Goal: Find contact information: Find contact information

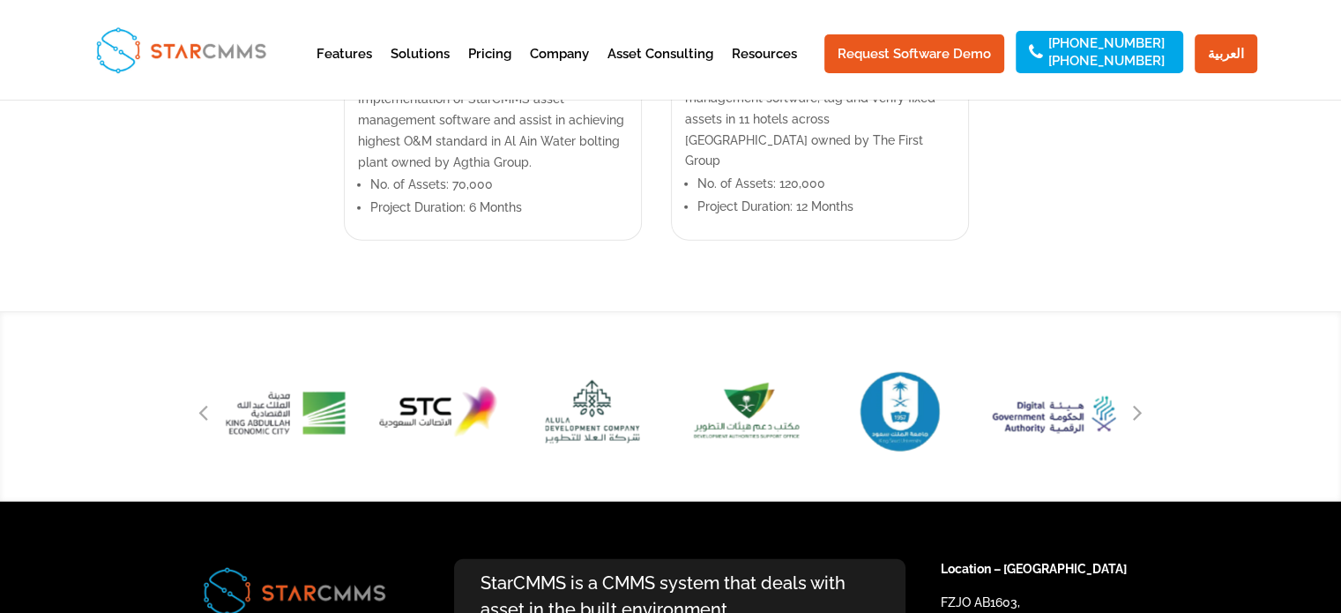
scroll to position [4261, 0]
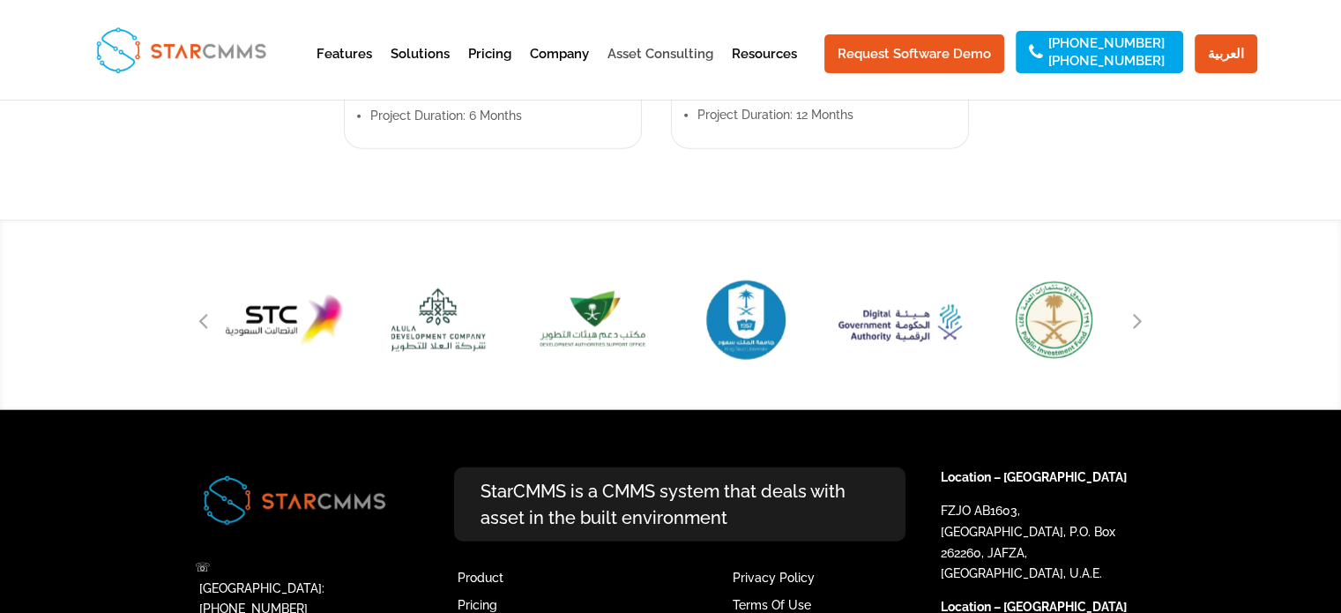
click at [677, 52] on link "Asset Consulting" at bounding box center [661, 69] width 106 height 43
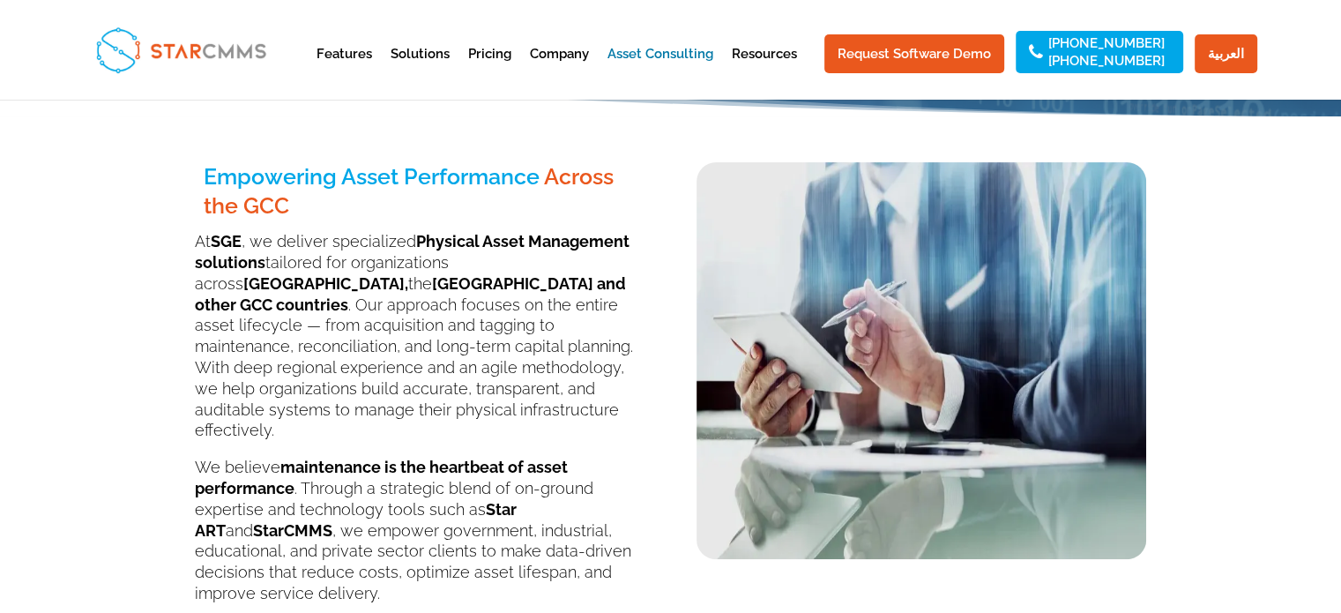
scroll to position [331, 0]
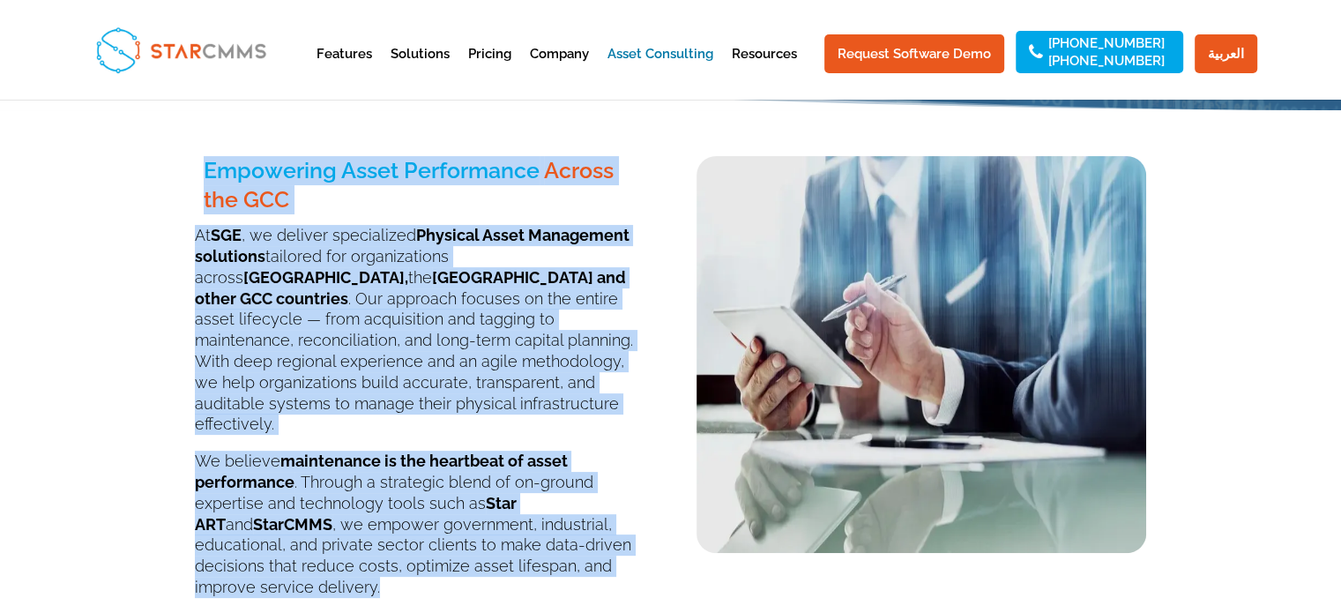
drag, startPoint x: 192, startPoint y: 158, endPoint x: 582, endPoint y: 559, distance: 559.5
click at [582, 559] on div "Empowering Asset Performance Across the GCC At SGE , we deliver specialized Phy…" at bounding box center [670, 378] width 1341 height 536
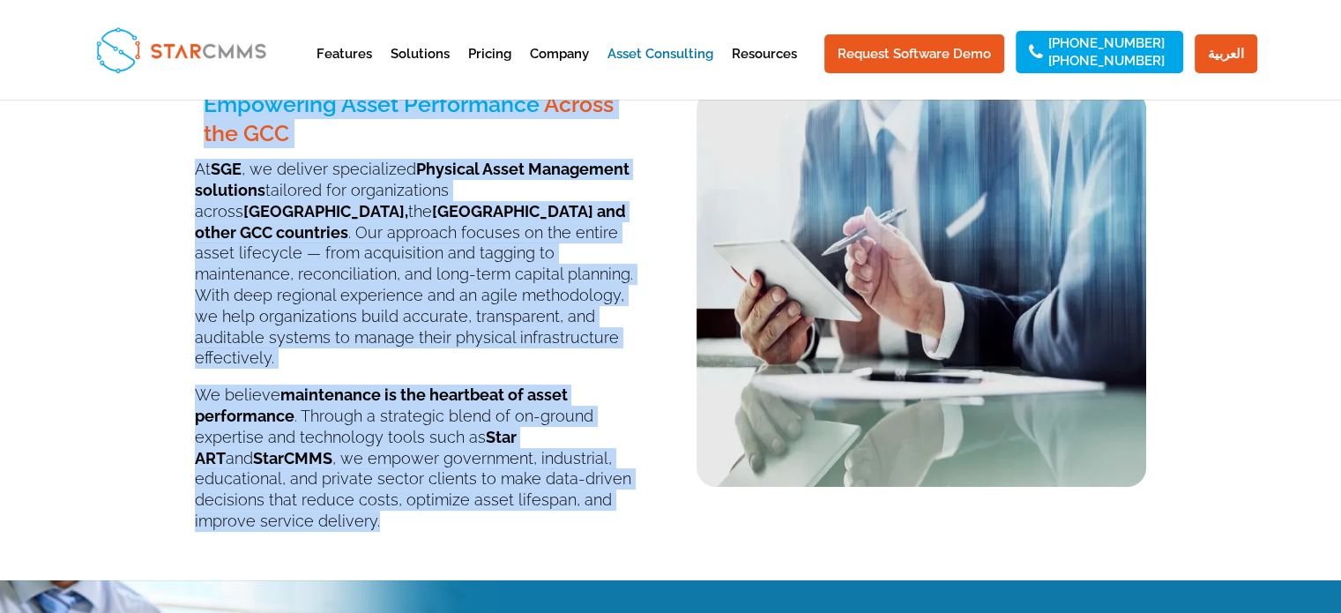
scroll to position [395, 0]
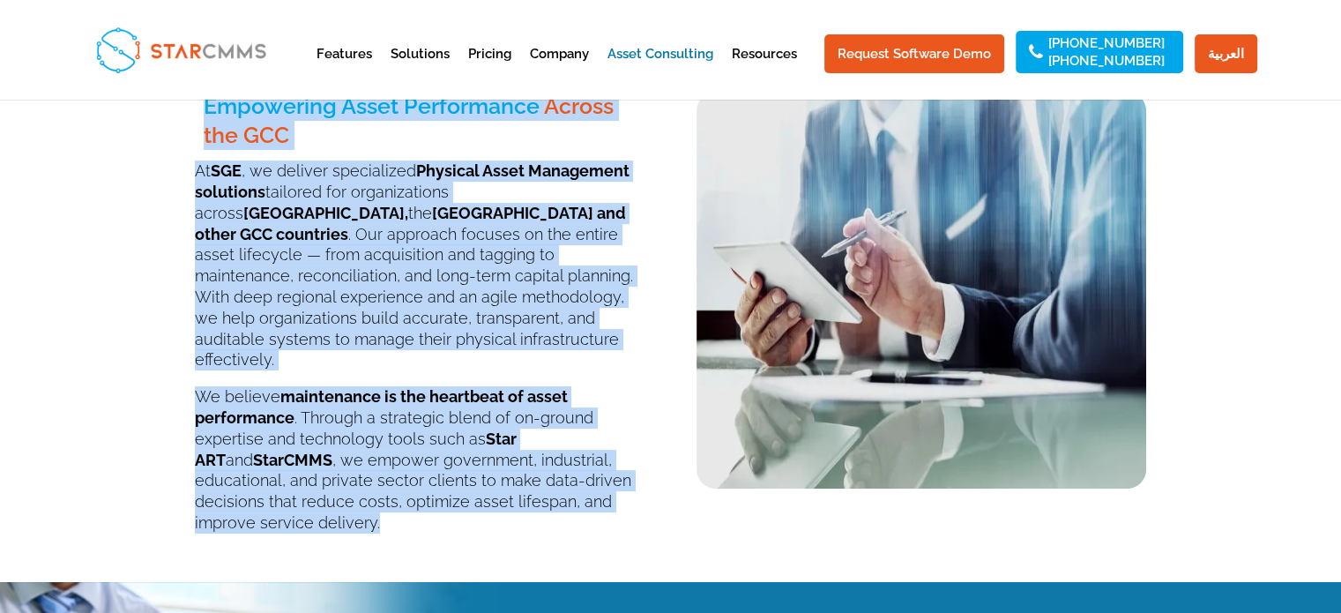
copy div "Empowering Asset Performance Across the GCC At SGE , we deliver specialized Phy…"
click at [527, 481] on p "We believe maintenance is the heartbeat of asset performance . Through a strate…" at bounding box center [420, 459] width 450 height 147
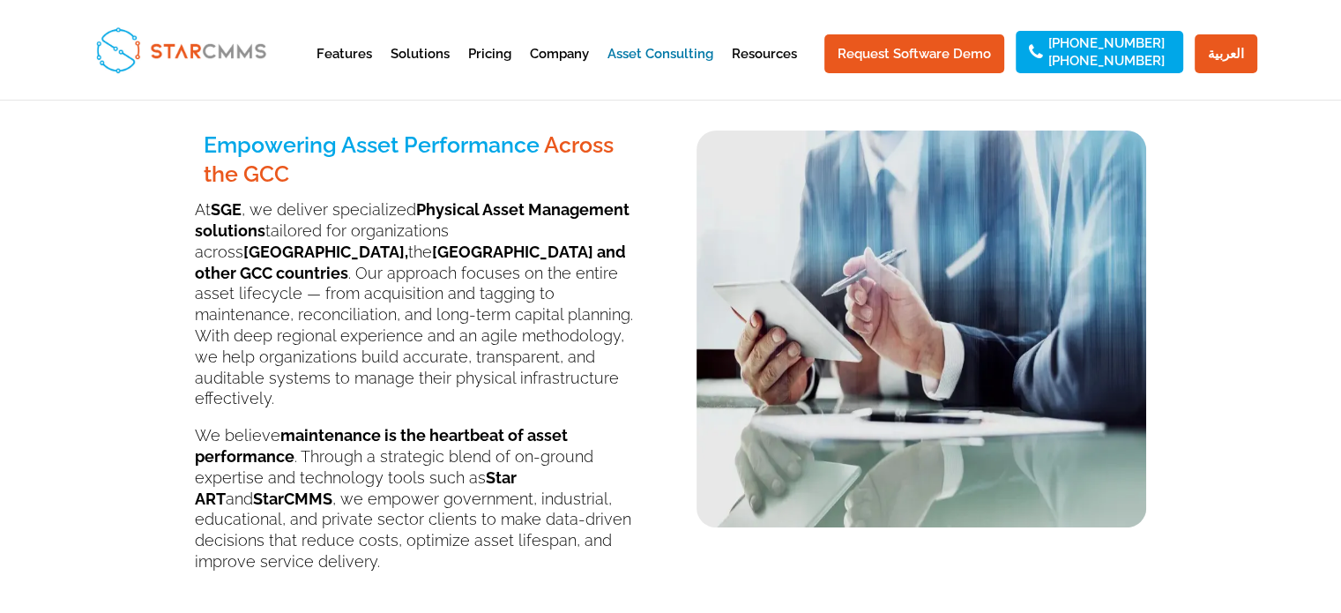
scroll to position [355, 0]
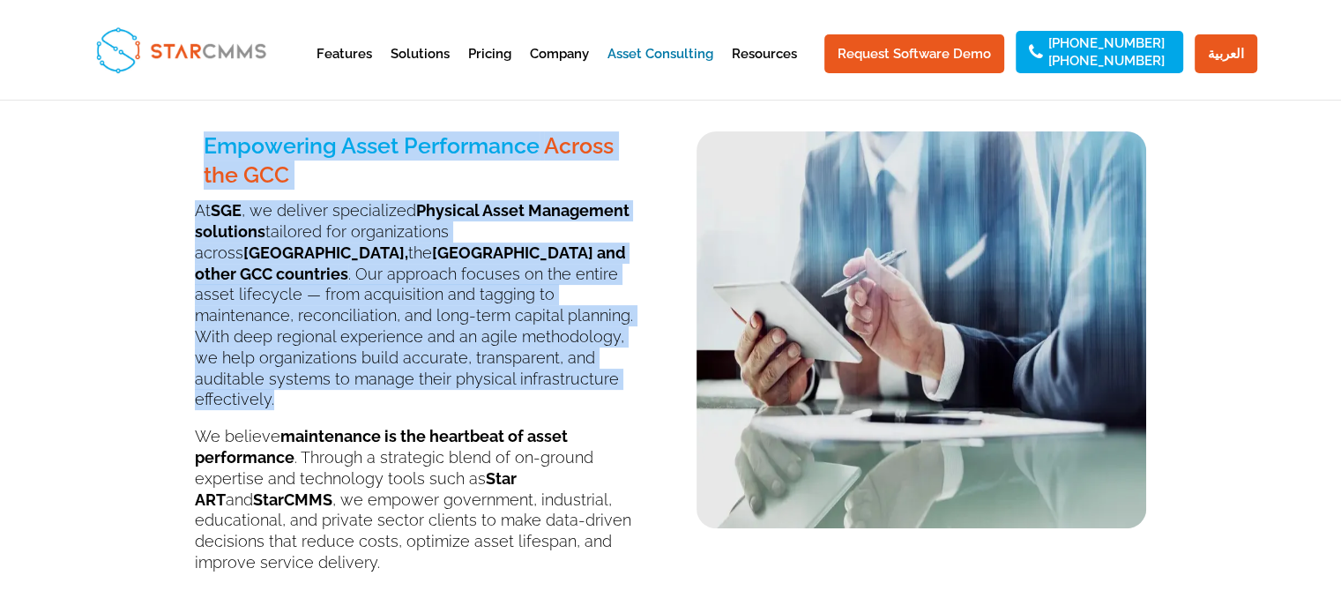
drag, startPoint x: 210, startPoint y: 142, endPoint x: 423, endPoint y: 373, distance: 314.6
click at [423, 373] on div "Empowering Asset Performance Across the GCC At SGE , we deliver specialized Phy…" at bounding box center [420, 352] width 450 height 442
copy div "Empowering Asset Performance Across the GCC At SGE , we deliver specialized Phy…"
click at [403, 319] on p "At SGE , we deliver specialized Physical Asset Management solutions tailored fo…" at bounding box center [420, 313] width 450 height 226
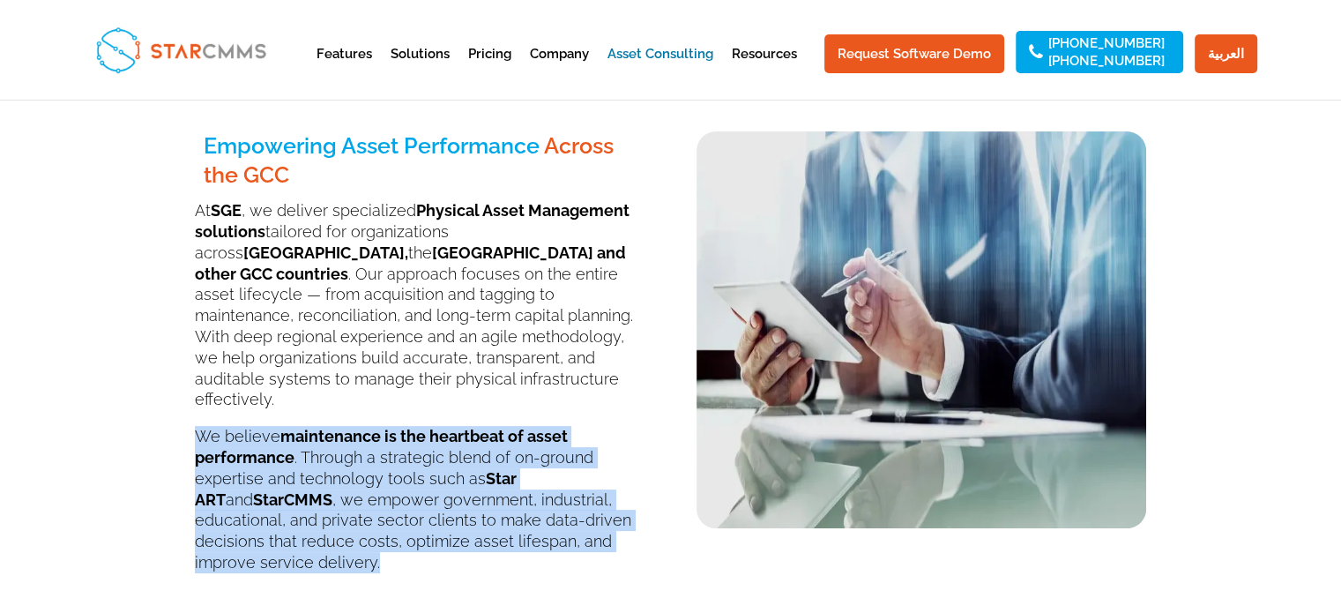
drag, startPoint x: 194, startPoint y: 406, endPoint x: 264, endPoint y: 551, distance: 161.3
click at [264, 551] on p "We believe maintenance is the heartbeat of asset performance . Through a strate…" at bounding box center [420, 499] width 450 height 147
copy p "We believe maintenance is the heartbeat of asset performance . Through a strate…"
click at [264, 500] on p "We believe maintenance is the heartbeat of asset performance . Through a strate…" at bounding box center [420, 499] width 450 height 147
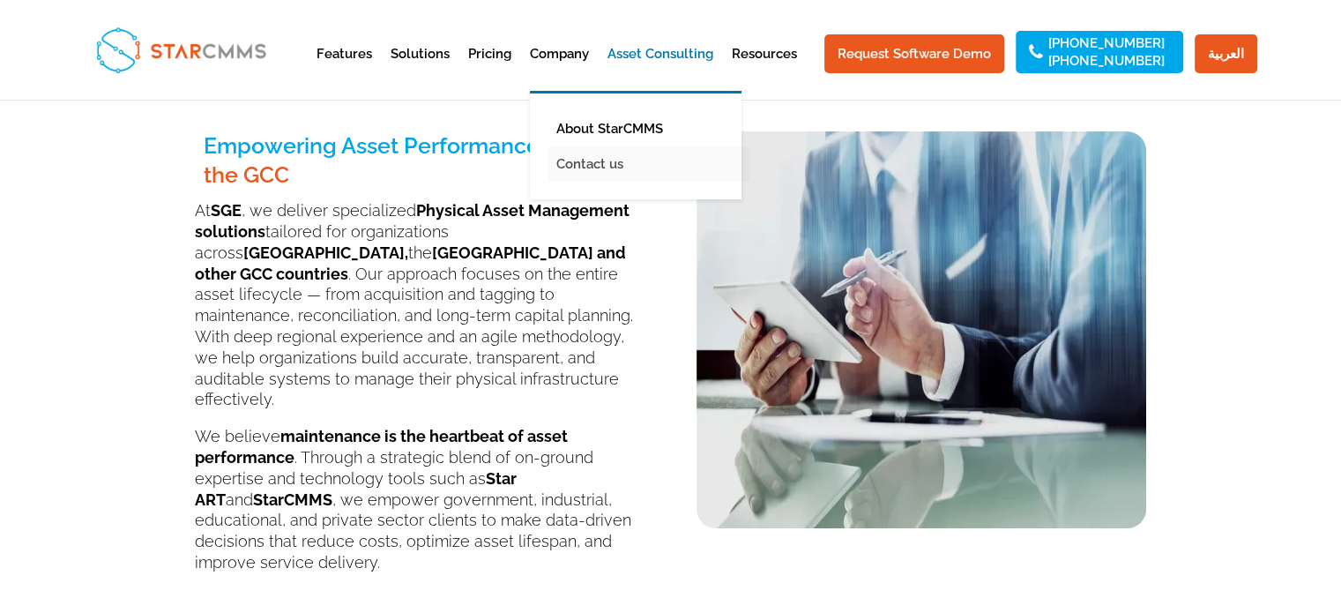
click at [592, 161] on link "Contact us" at bounding box center [649, 163] width 203 height 35
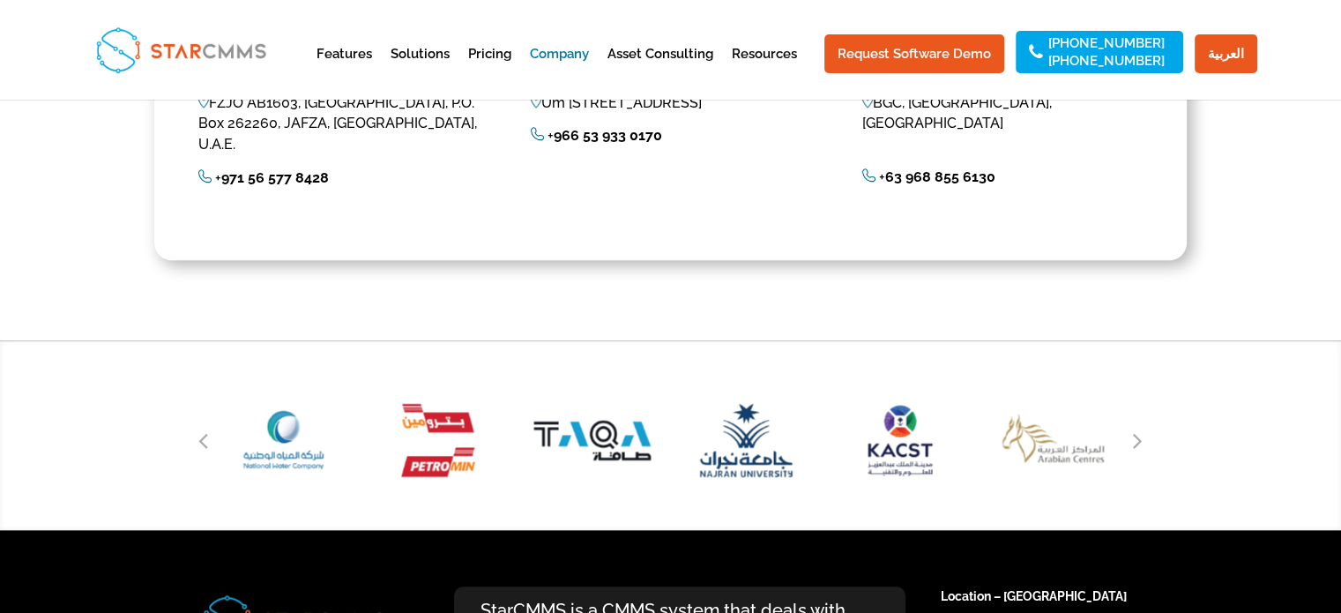
scroll to position [1941, 0]
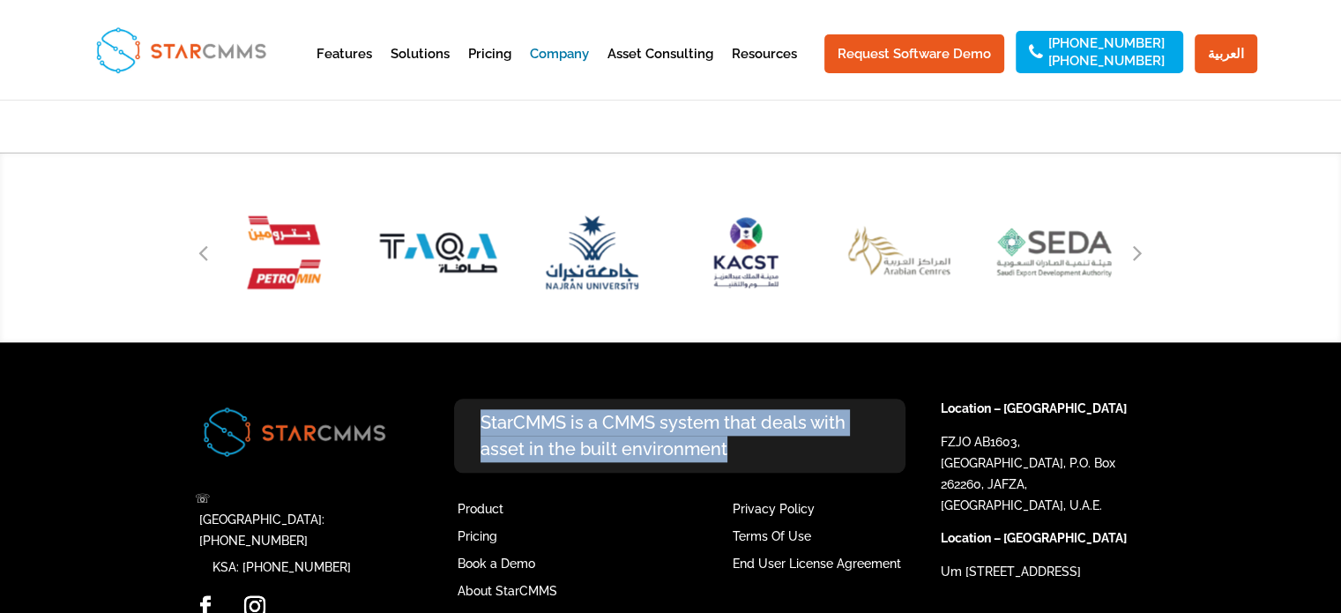
drag, startPoint x: 742, startPoint y: 402, endPoint x: 480, endPoint y: 367, distance: 264.3
click at [480, 399] on p "StarCMMS is a CMMS system that deals with asset in the built environment" at bounding box center [680, 436] width 452 height 74
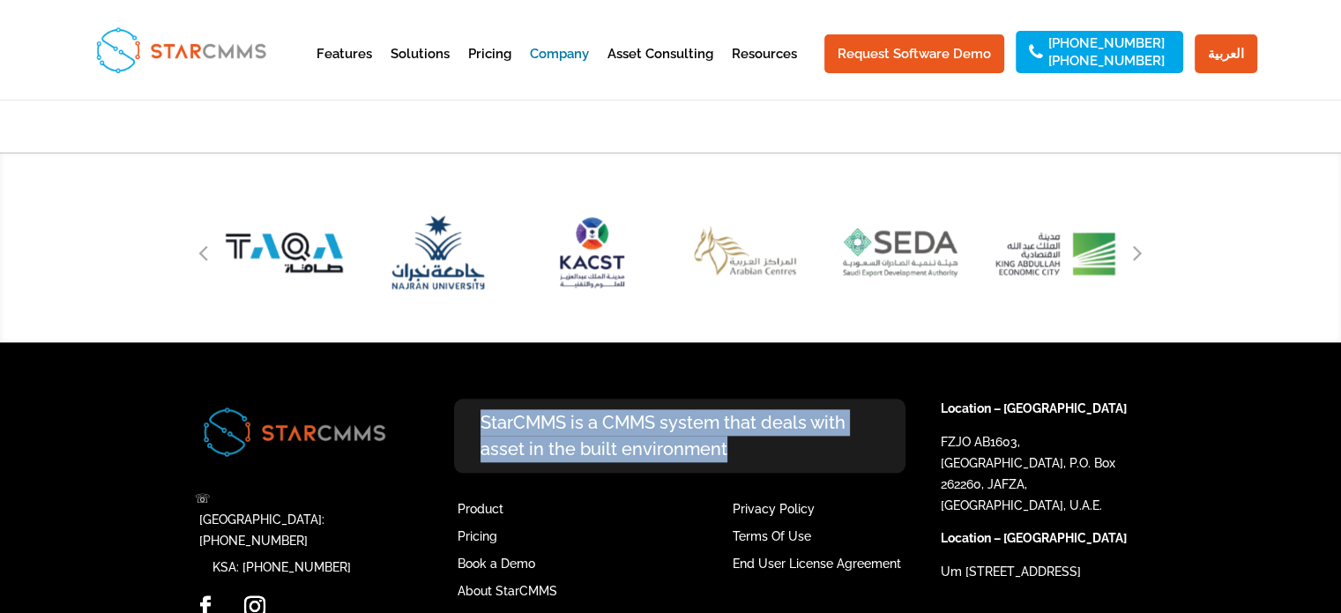
copy p "StarCMMS is a CMMS system that deals with asset in the built environment"
click at [507, 399] on p "StarCMMS is a CMMS system that deals with asset in the built environment" at bounding box center [680, 436] width 452 height 74
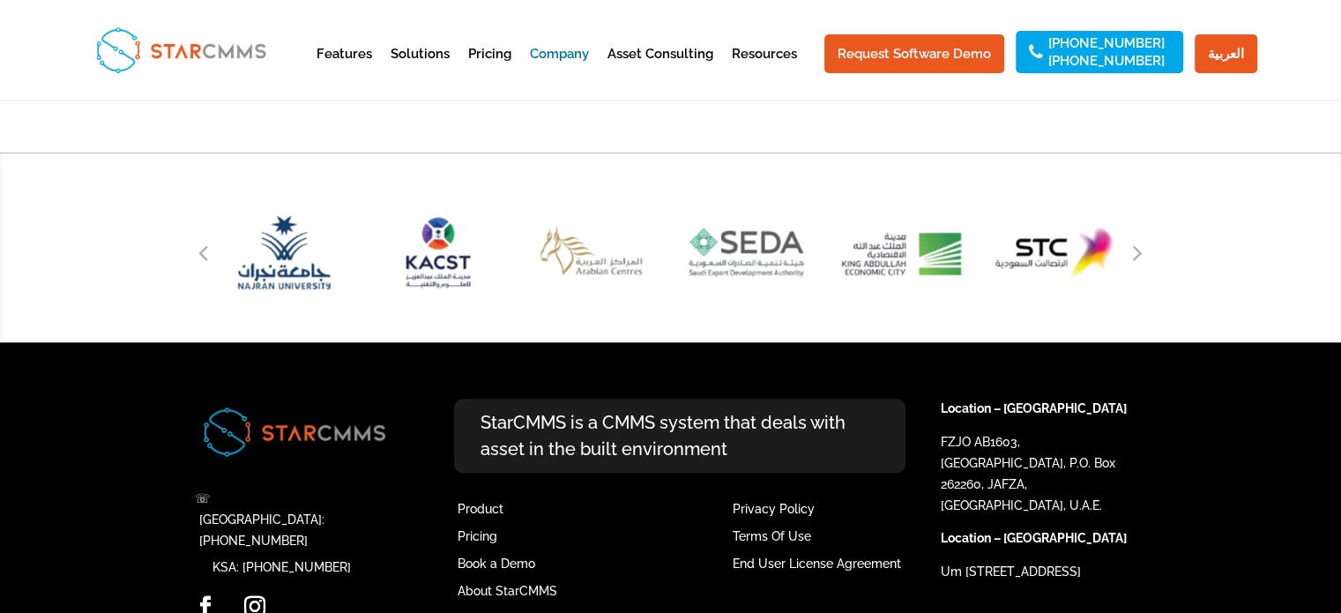
drag, startPoint x: 344, startPoint y: 484, endPoint x: 353, endPoint y: 493, distance: 12.5
click at [353, 493] on div "☏ UAE: +971 56 577 8428 KSA: +966 53 933 0170 Facebook Linkedin Instagram Youtu…" at bounding box center [294, 514] width 198 height 230
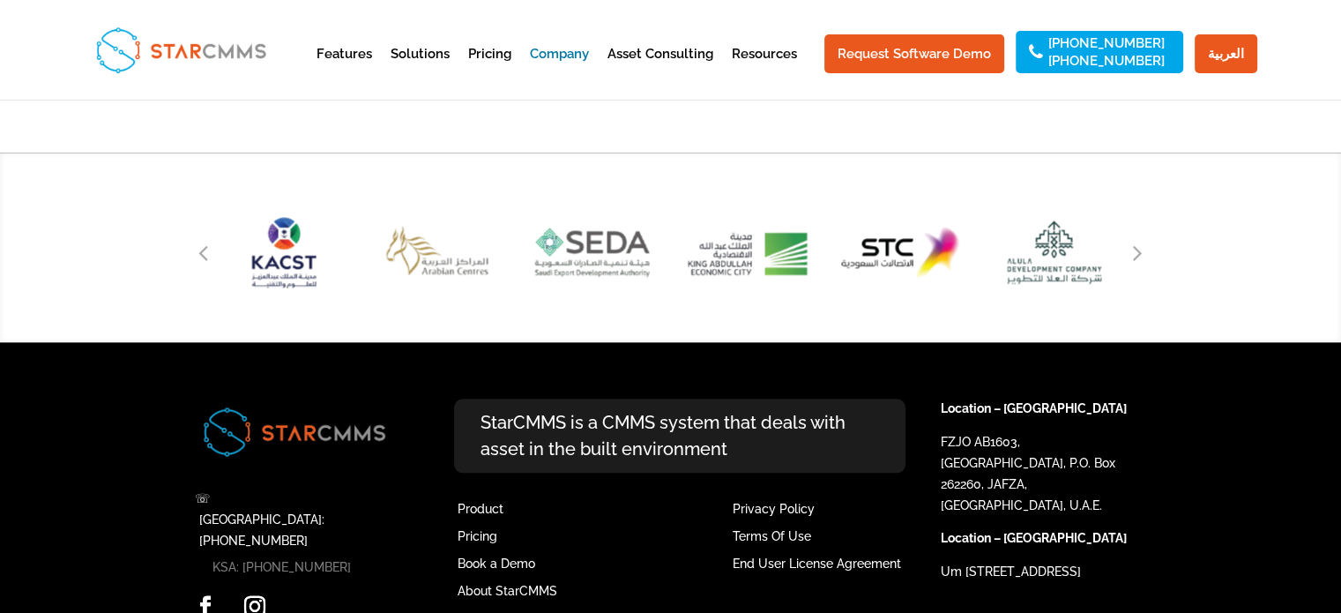
drag, startPoint x: 353, startPoint y: 493, endPoint x: 337, endPoint y: 483, distance: 18.6
click at [337, 483] on div "☏ UAE: +971 56 577 8428 KSA: +966 53 933 0170 Facebook Linkedin Instagram Youtu…" at bounding box center [294, 514] width 198 height 230
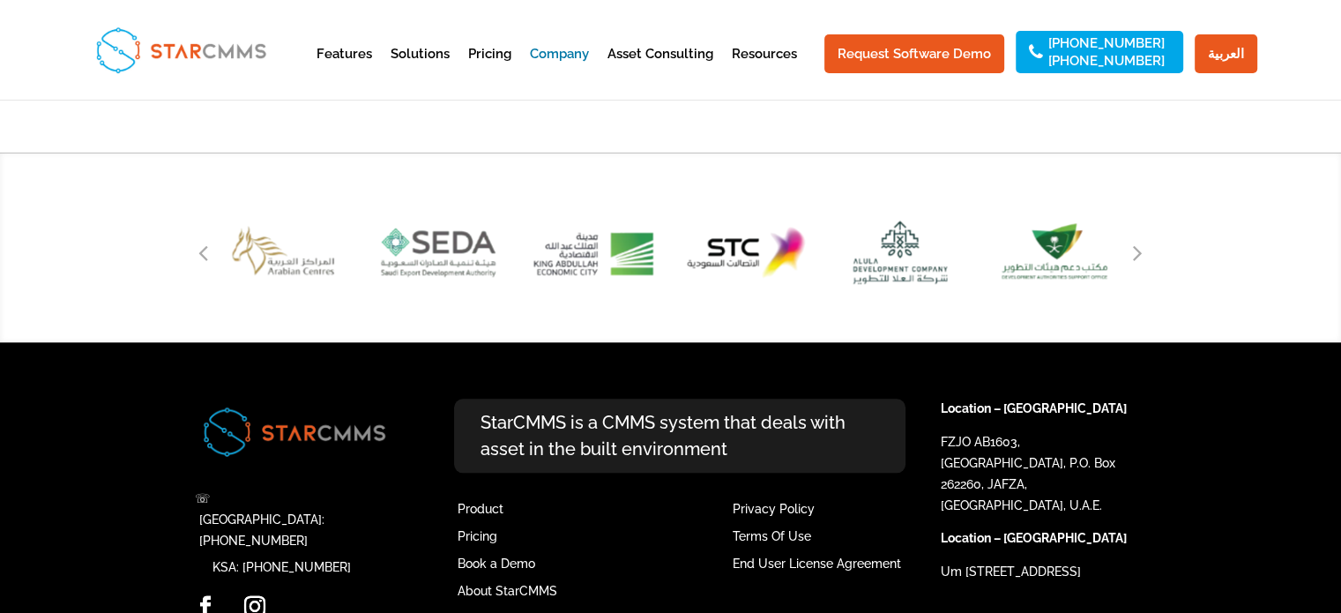
click at [350, 475] on div "☏ UAE: +971 56 577 8428 KSA: +966 53 933 0170 Facebook Linkedin Instagram Youtu…" at bounding box center [294, 514] width 198 height 230
click at [325, 512] on link "[GEOGRAPHIC_DATA]: [PHONE_NUMBER]" at bounding box center [261, 529] width 125 height 35
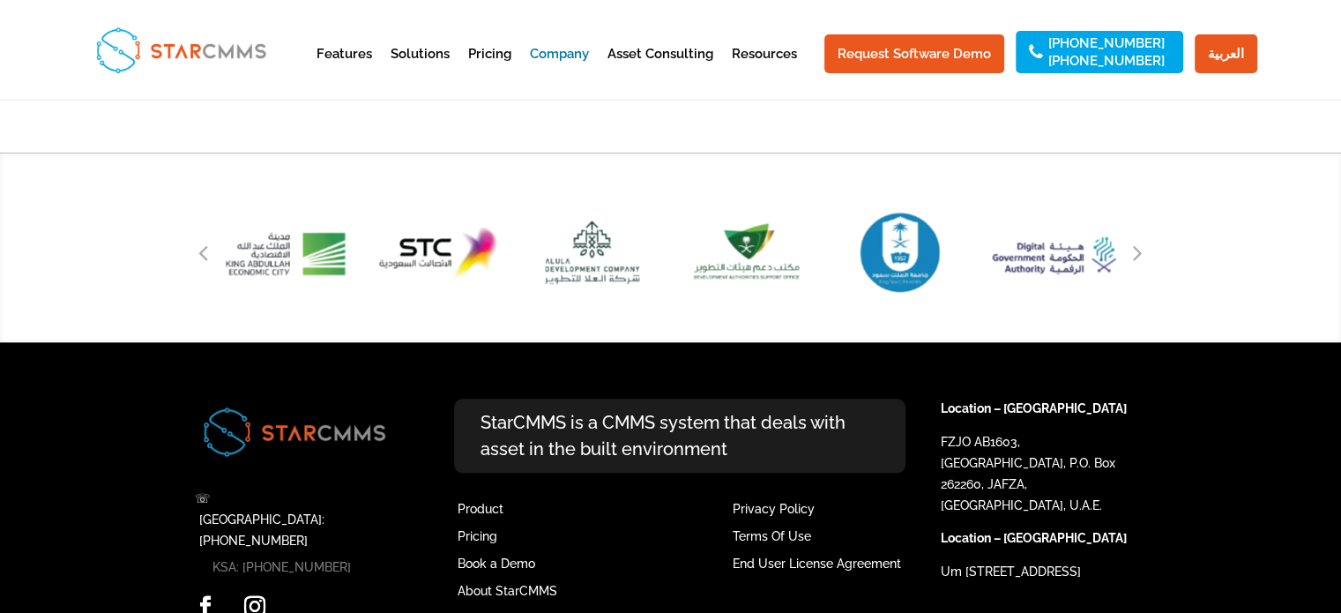
drag, startPoint x: 366, startPoint y: 427, endPoint x: 338, endPoint y: 480, distance: 60.0
click at [338, 480] on div "☏ UAE: +971 56 577 8428 KSA: +966 53 933 0170 Facebook Linkedin Instagram Youtu…" at bounding box center [294, 514] width 198 height 230
copy div "☏ UAE: +971 56 577 8428 KSA: +966 53 933 0170"
click at [323, 560] on link "KSA: [PHONE_NUMBER]" at bounding box center [282, 567] width 138 height 14
